Goal: Navigation & Orientation: Find specific page/section

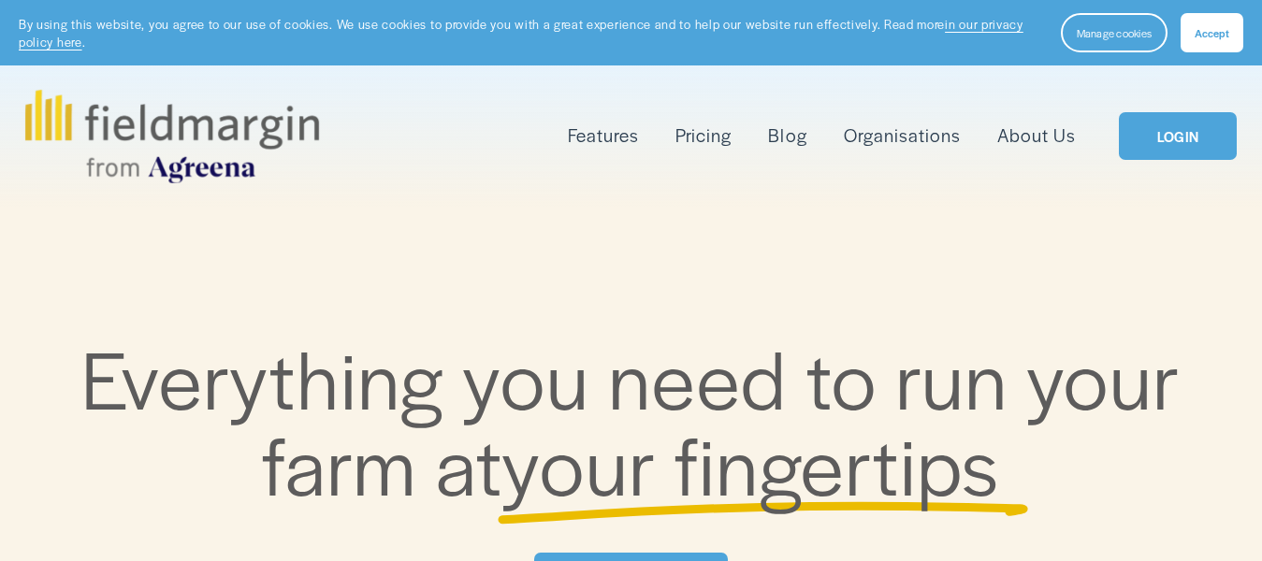
click at [1212, 139] on link "LOGIN" at bounding box center [1178, 136] width 118 height 48
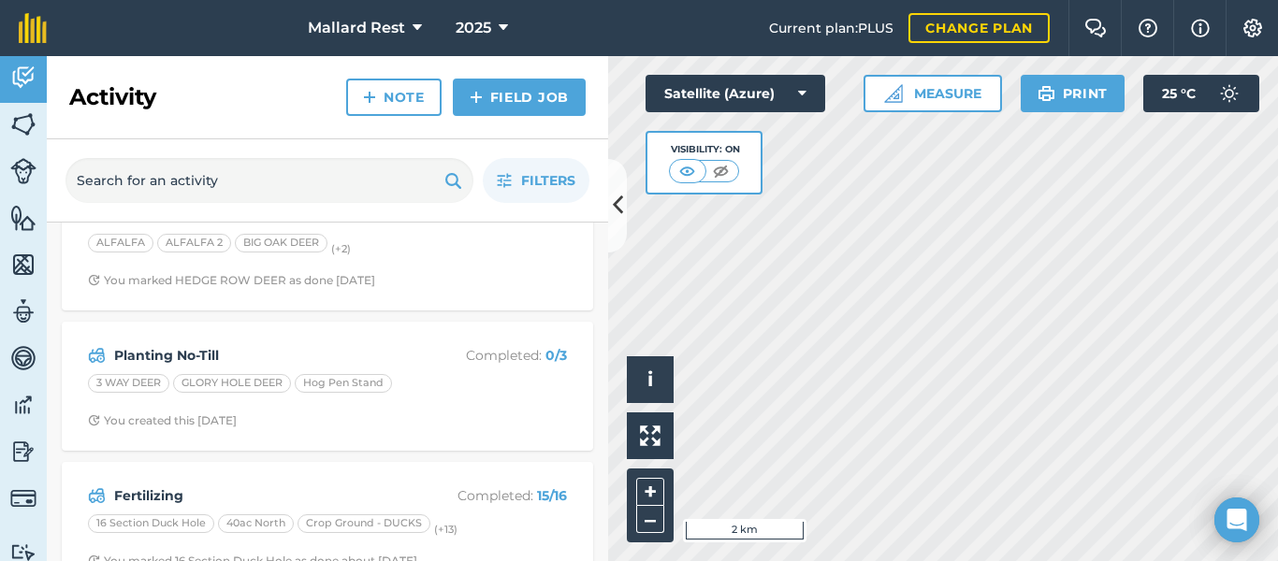
scroll to position [63, 0]
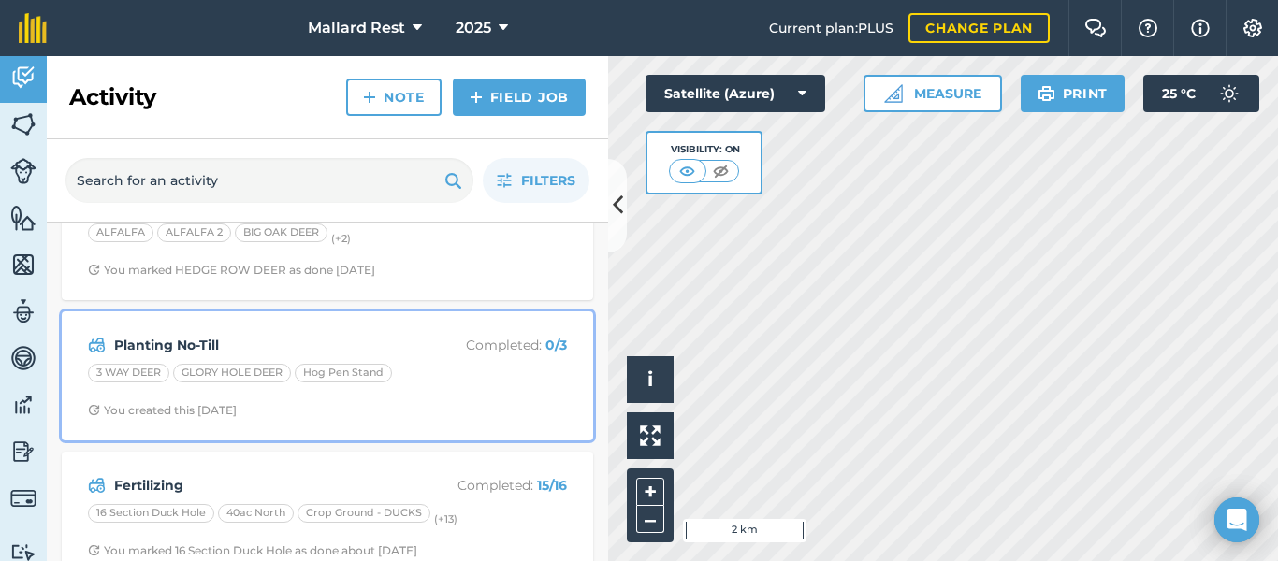
click at [160, 340] on strong "Planting No-Till" at bounding box center [262, 345] width 297 height 21
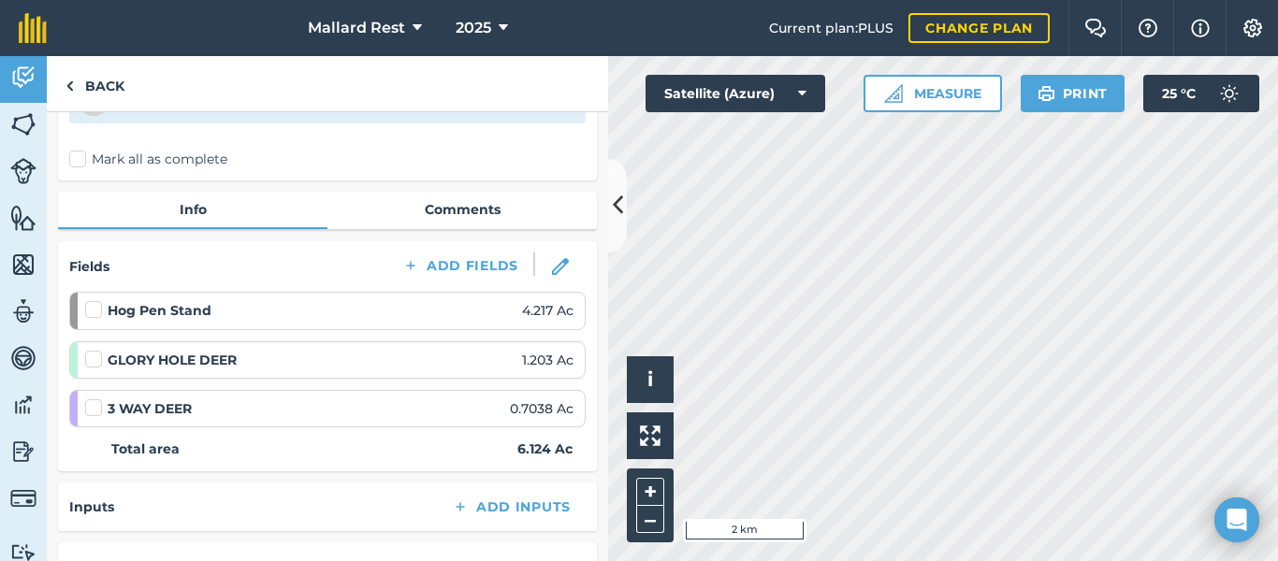
scroll to position [124, 0]
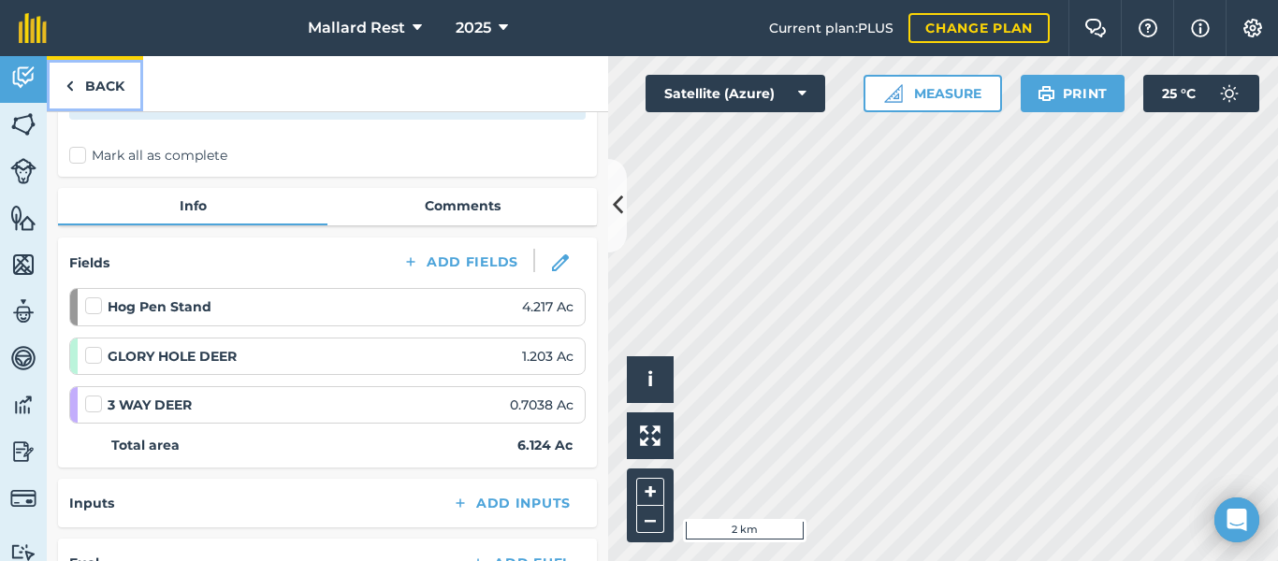
click at [100, 93] on link "Back" at bounding box center [95, 83] width 96 height 55
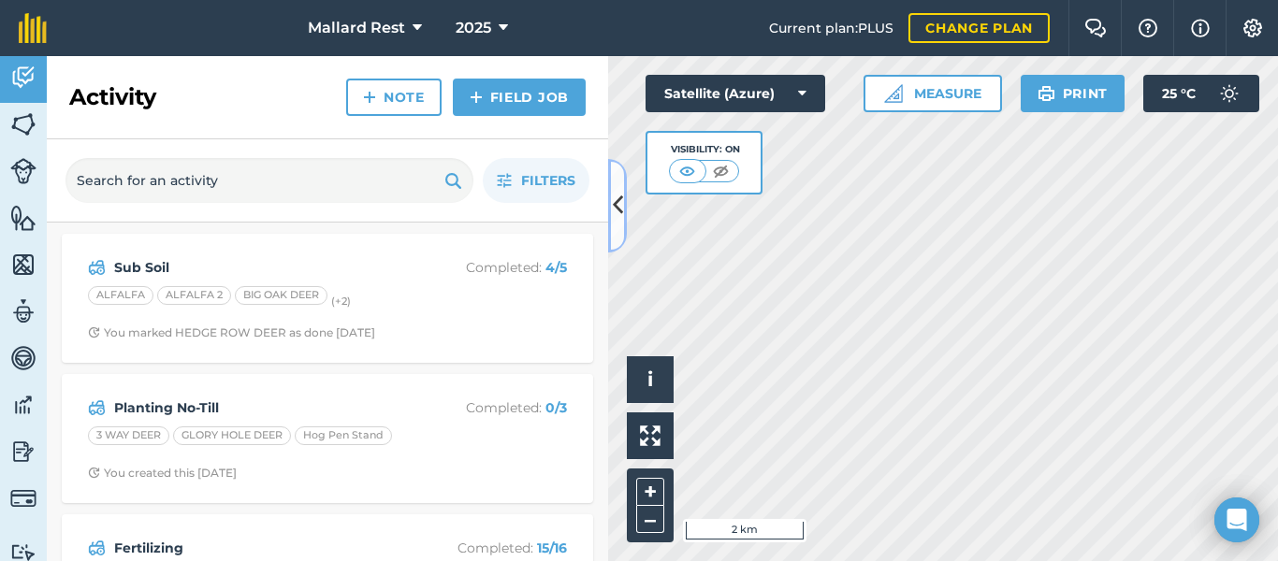
click at [622, 199] on icon at bounding box center [618, 205] width 10 height 33
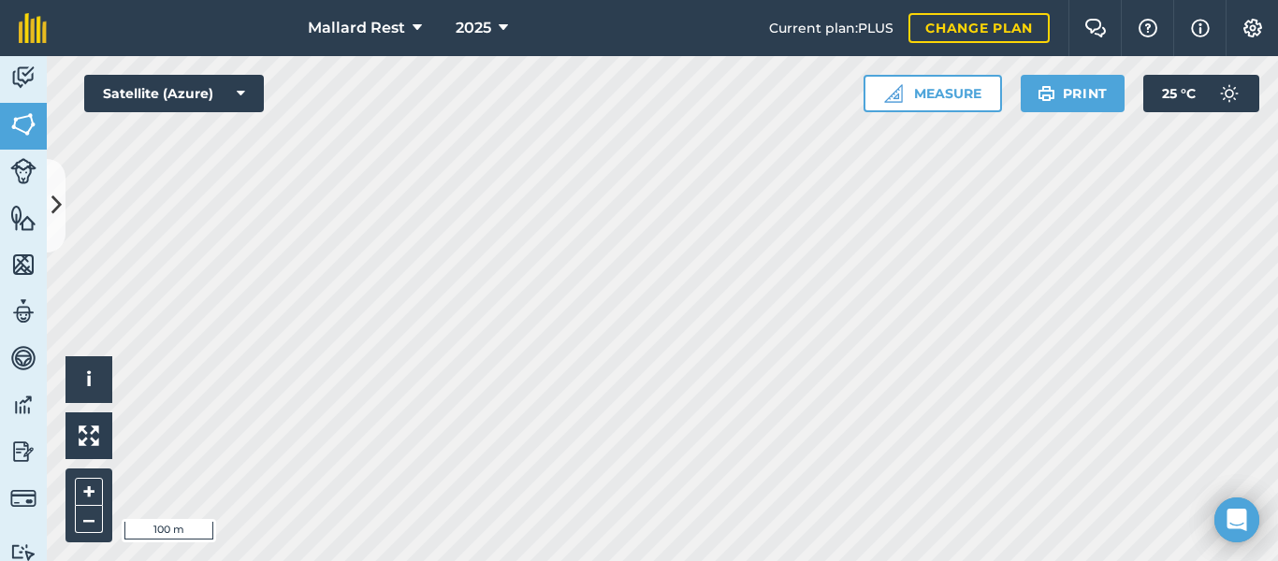
click at [780, 0] on html "Mallard Rest 2025 Current plan : PLUS Change plan Farm Chat Help Info Settings …" at bounding box center [639, 280] width 1278 height 561
click at [59, 204] on icon at bounding box center [56, 205] width 10 height 33
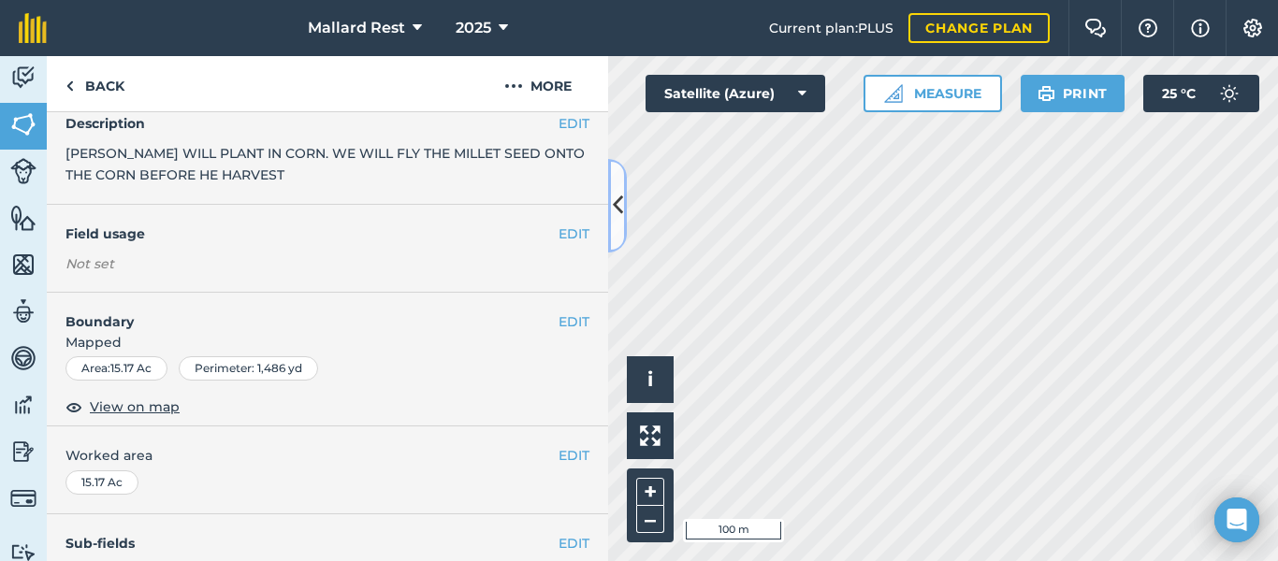
scroll to position [94, 0]
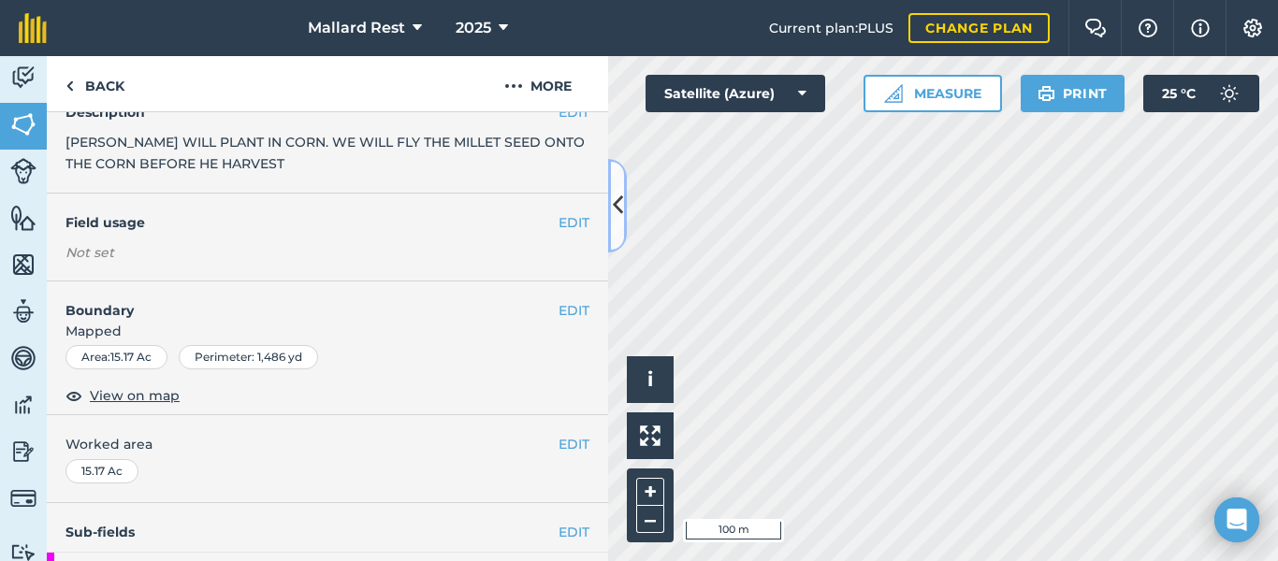
click at [620, 197] on icon at bounding box center [618, 205] width 10 height 33
